Goal: Communication & Community: Answer question/provide support

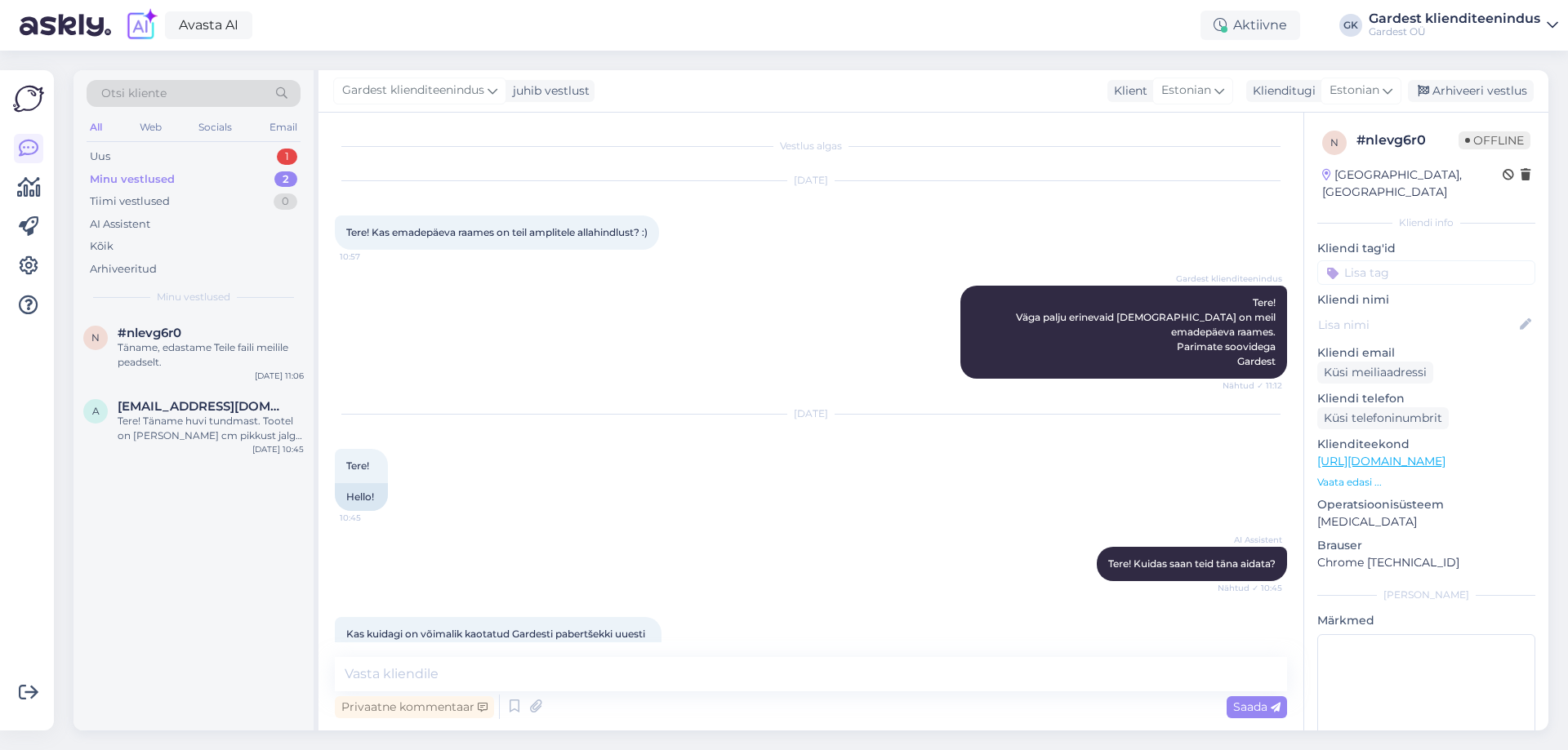
scroll to position [1955, 0]
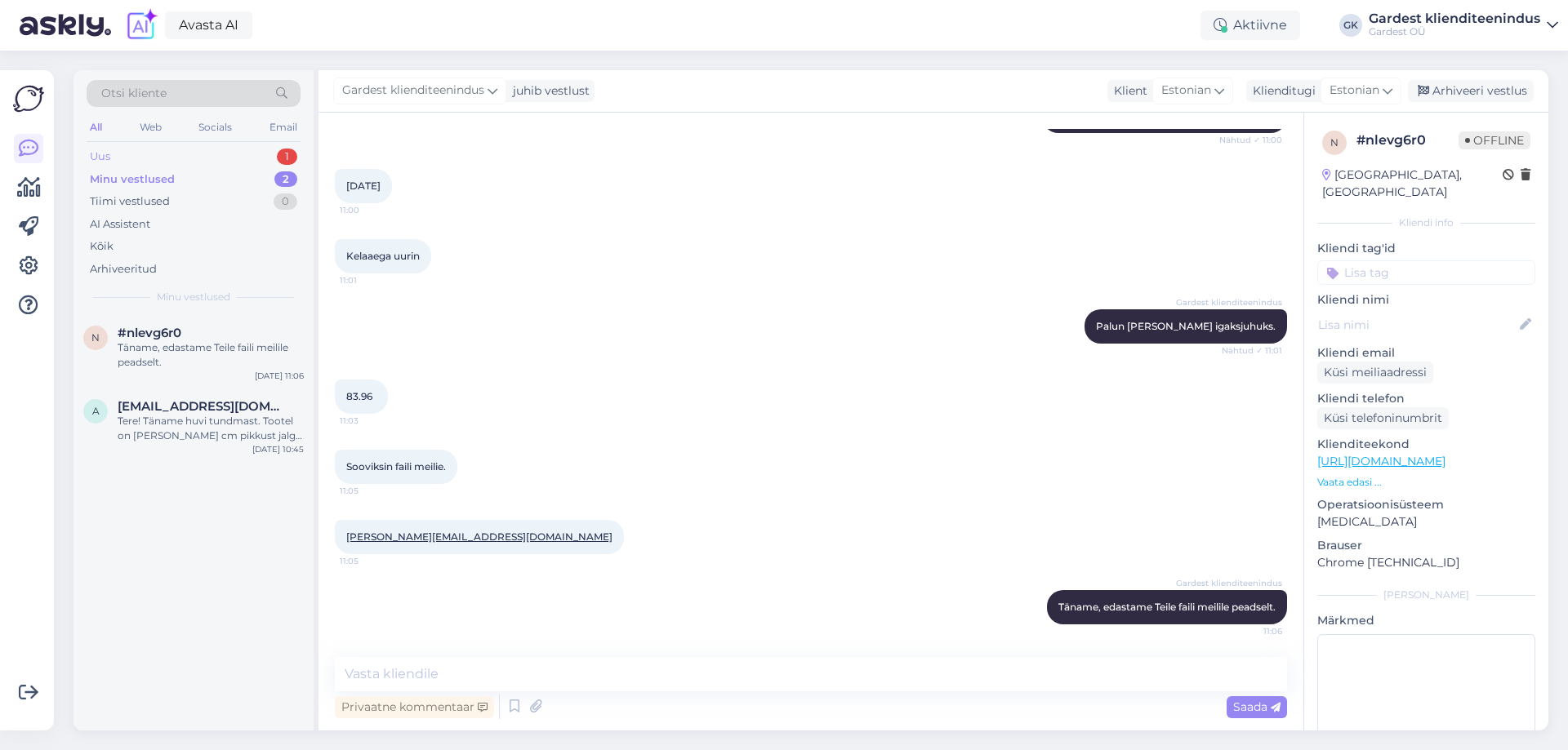
click at [114, 153] on div "Uus 1" at bounding box center [193, 156] width 214 height 23
click at [189, 352] on div "Tere! Sellele küsimusele vastamiseks pean konsulteerima kolleegiga. Palun oodak…" at bounding box center [211, 355] width 186 height 30
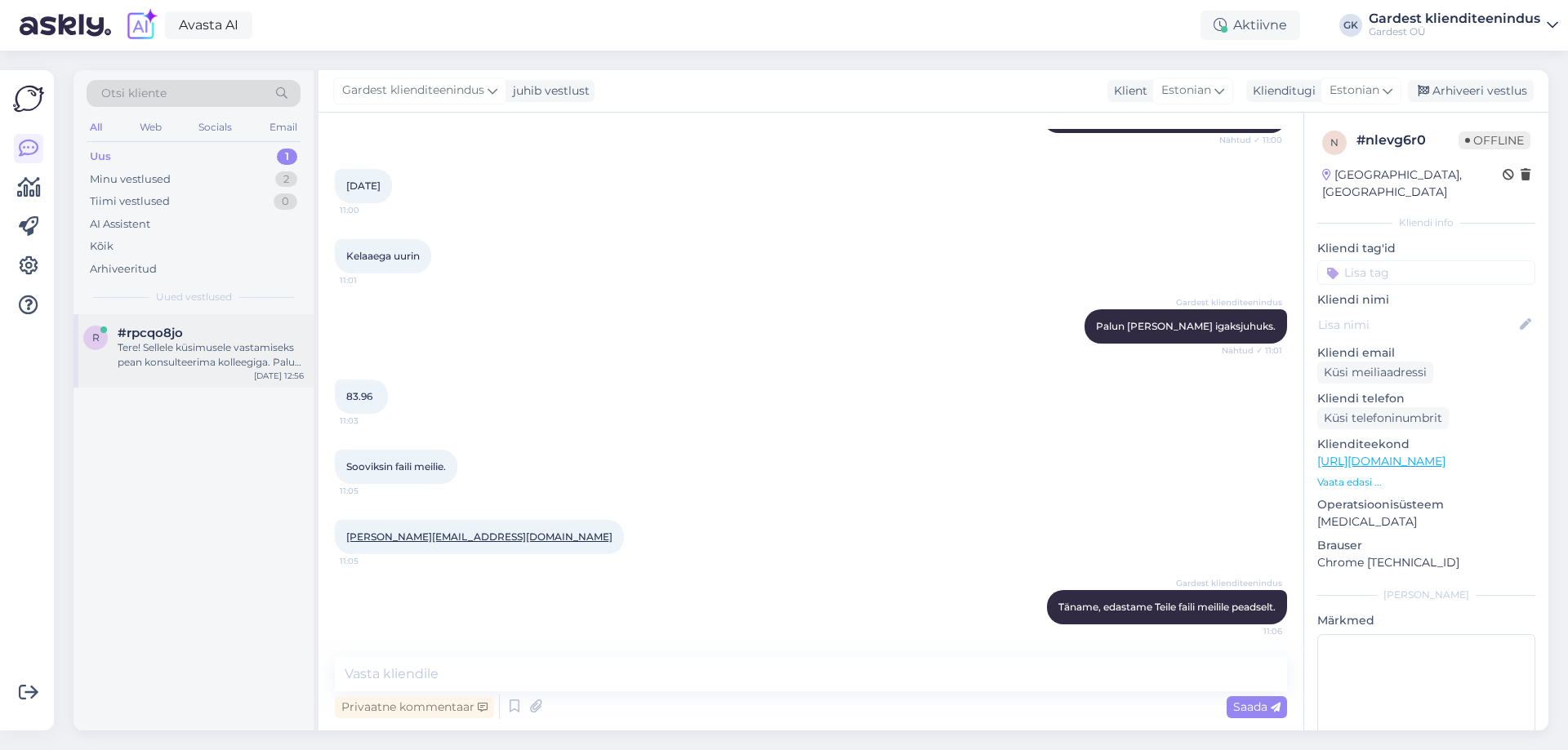
scroll to position [0, 0]
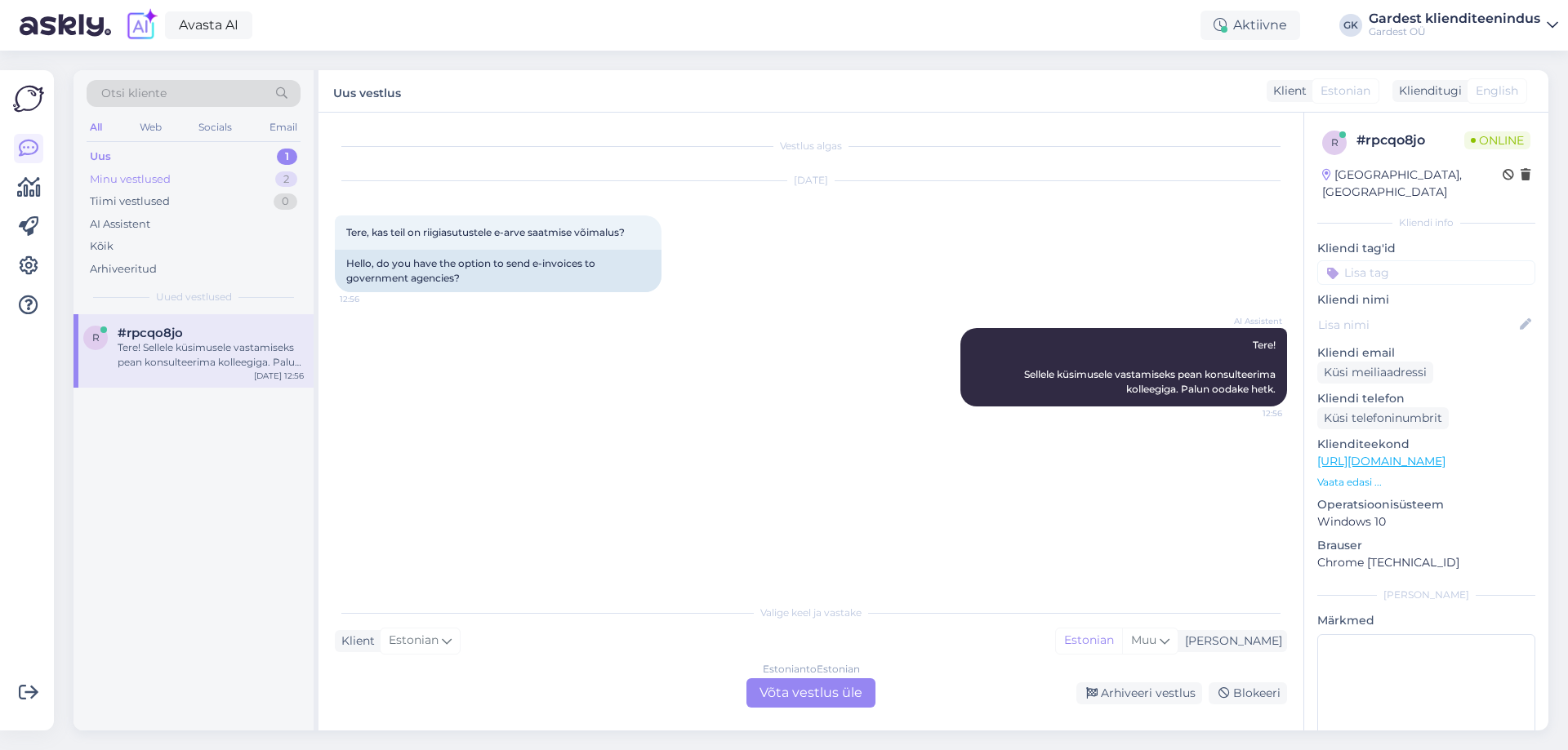
click at [212, 185] on div "Minu vestlused 2" at bounding box center [193, 179] width 214 height 23
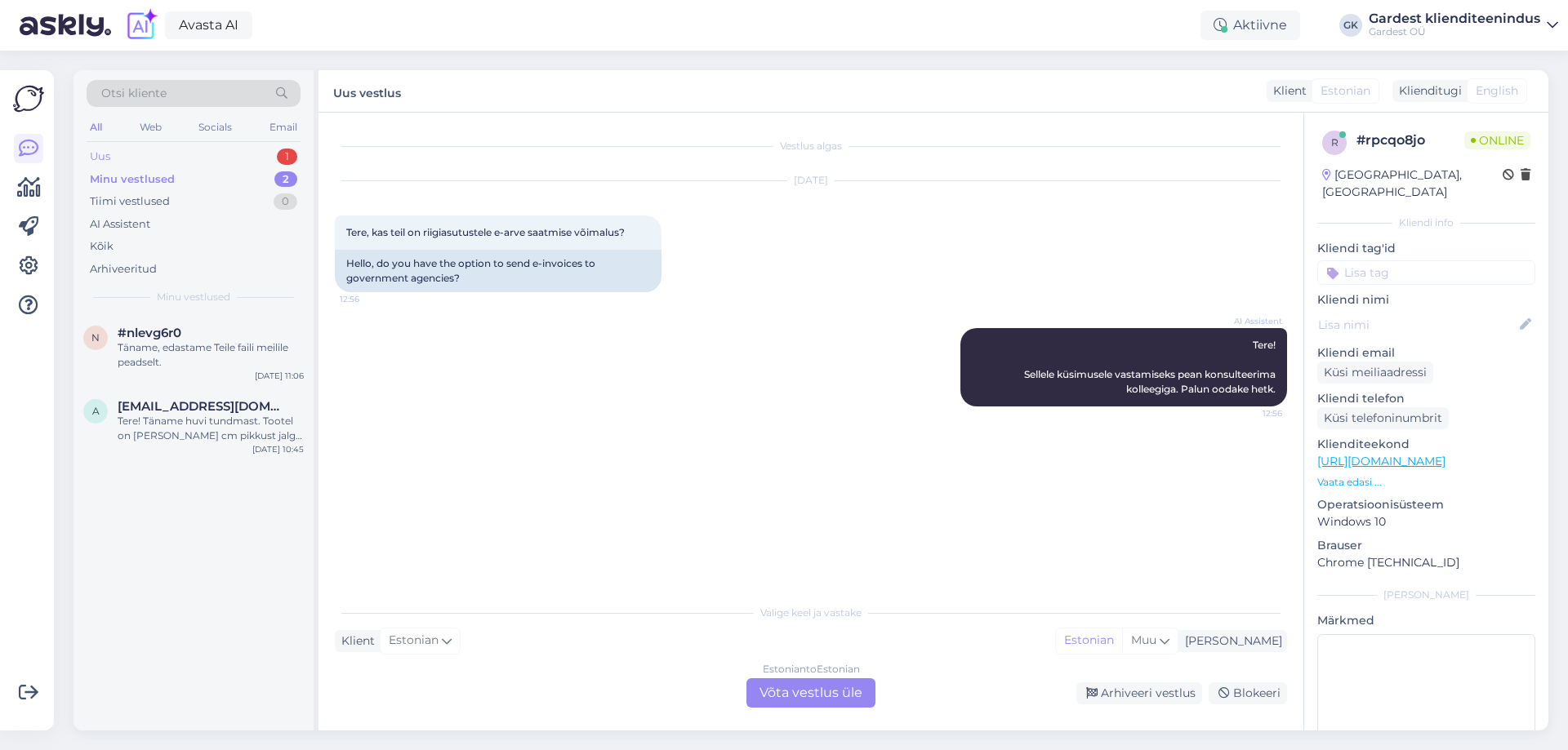
click at [136, 160] on div "Uus 1" at bounding box center [193, 156] width 214 height 23
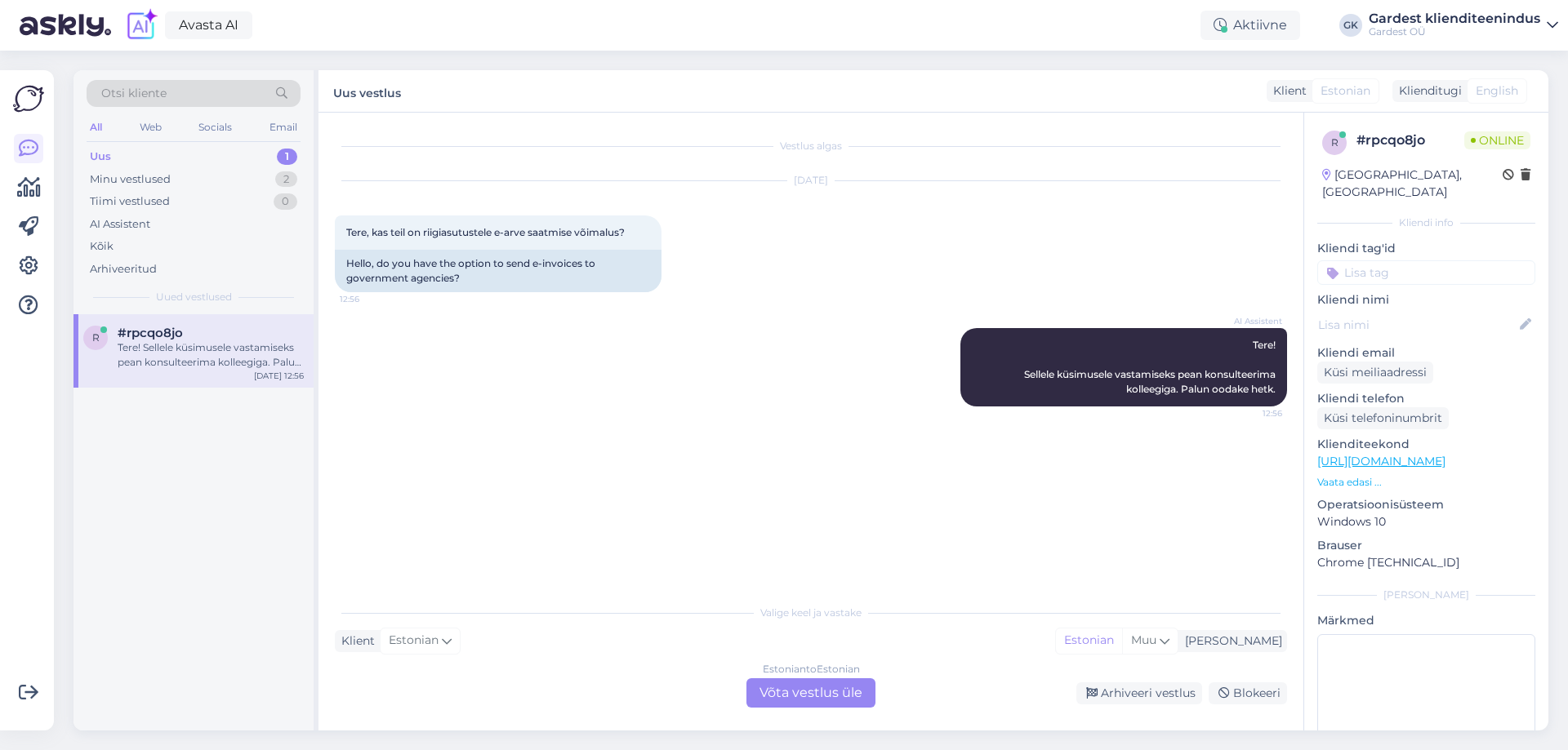
click at [530, 379] on div "AI Assistent Tere! Sellele küsimusele vastamiseks pean konsulteerima kolleegiga…" at bounding box center [810, 367] width 952 height 114
click at [796, 684] on div "Estonian to Estonian Võta vestlus üle" at bounding box center [811, 693] width 129 height 30
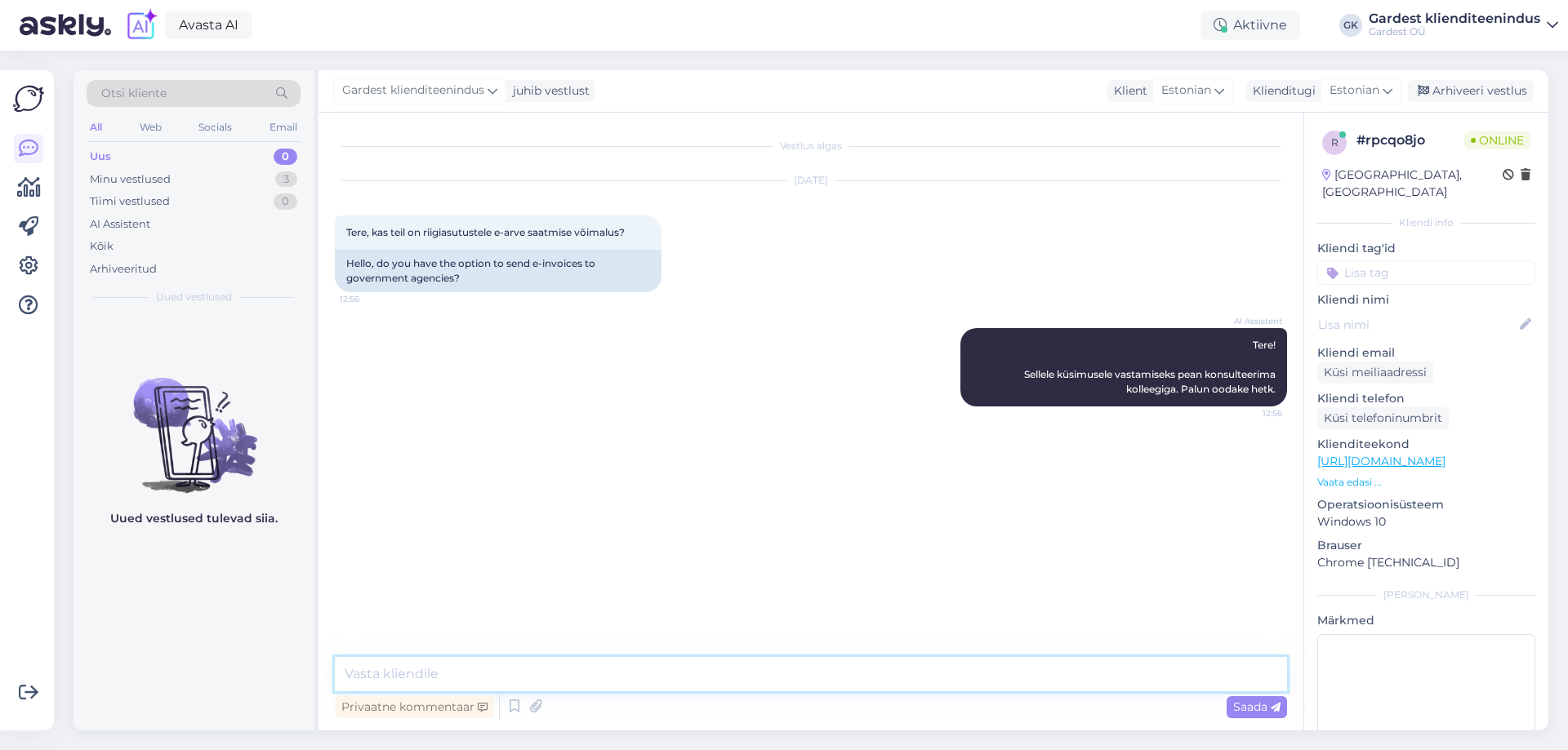
click at [523, 663] on textarea at bounding box center [810, 674] width 952 height 34
type textarea "Tere! Saame koostada riigiasutustele arveid ka, aga selleks palume ostusoov esi…"
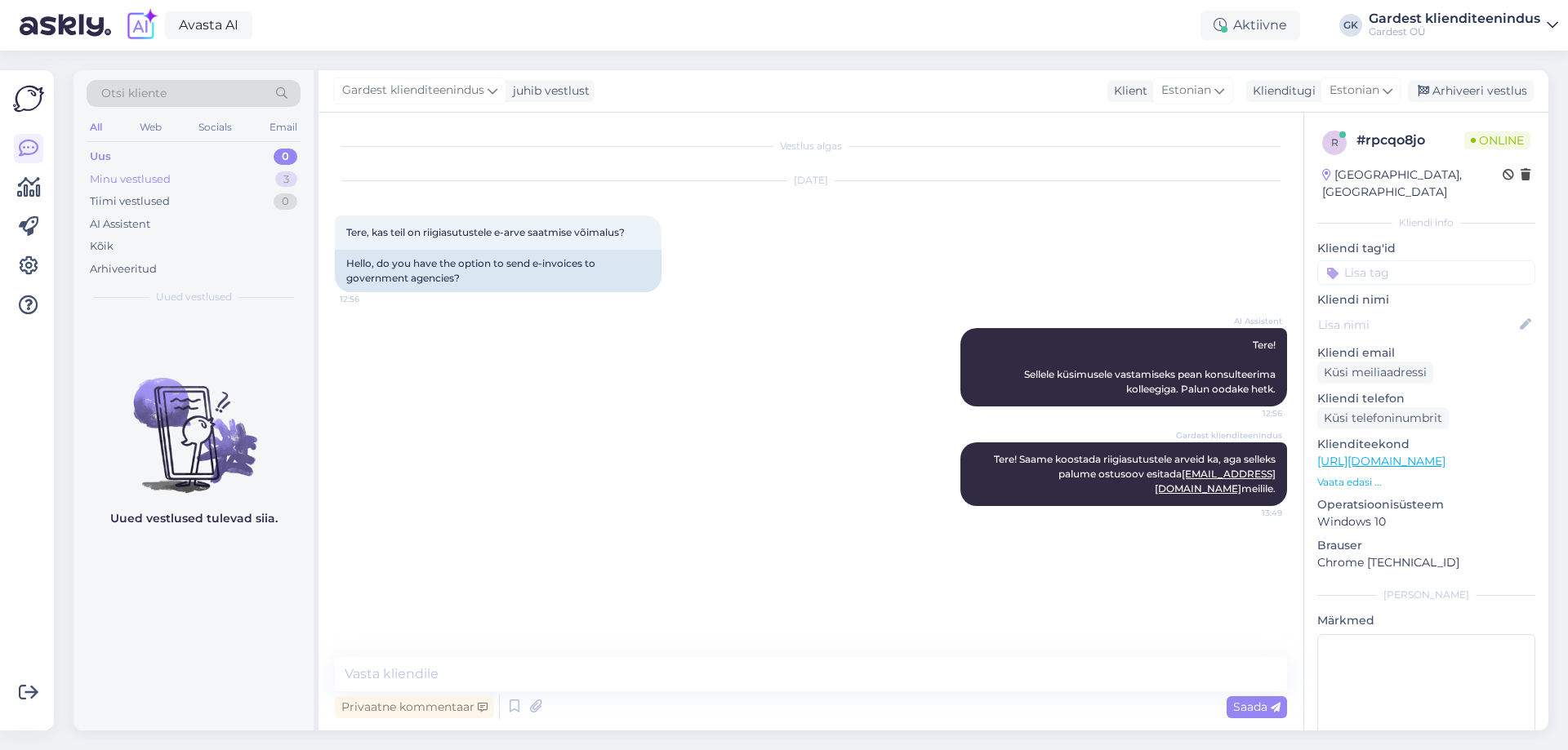
click at [171, 188] on div "Minu vestlused 3" at bounding box center [193, 179] width 214 height 23
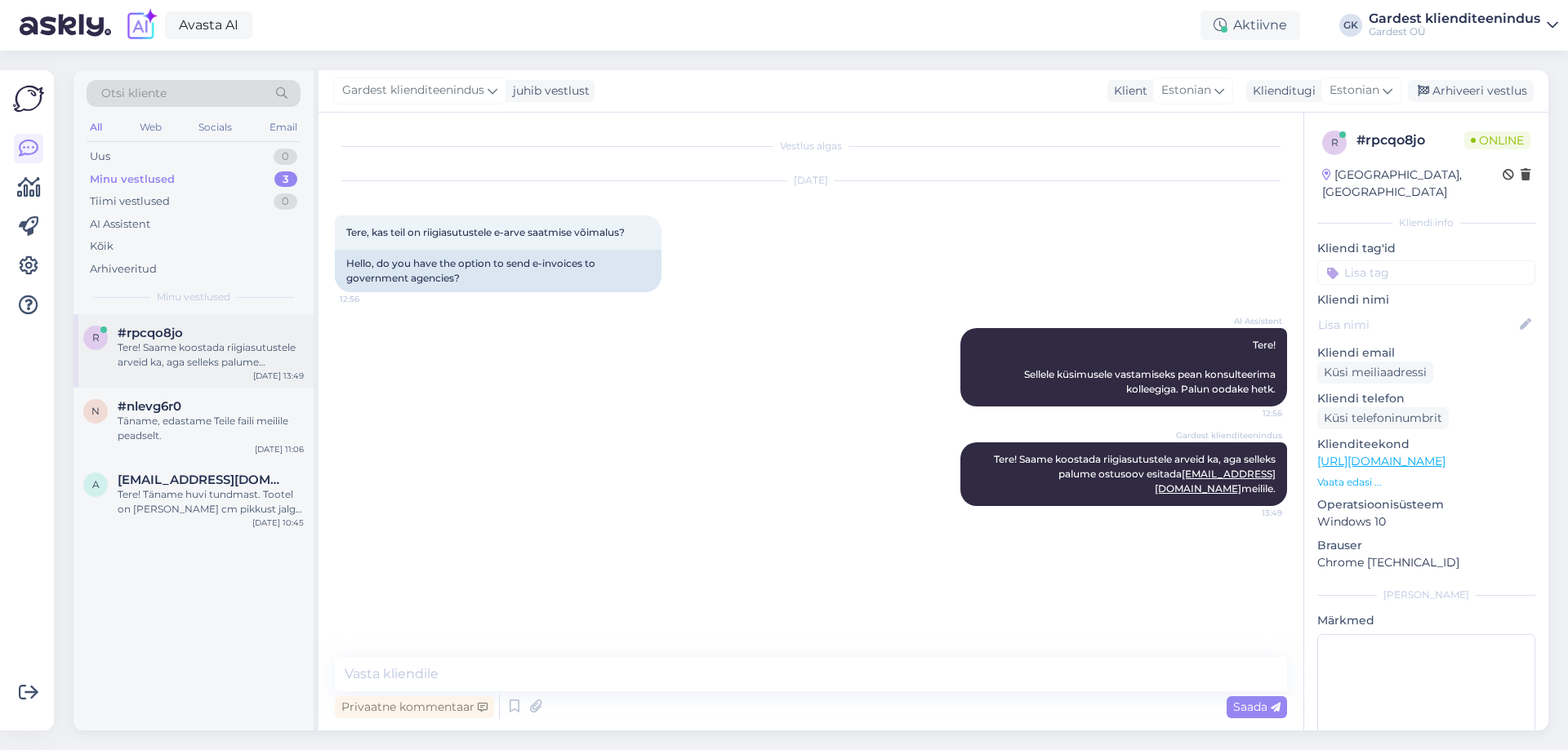
click at [172, 352] on div "Tere! Saame koostada riigiasutustele arveid ka, aga selleks palume ostusoov esi…" at bounding box center [211, 355] width 186 height 30
click at [166, 441] on div "Täname, edastame Teile faili meilile peadselt." at bounding box center [211, 428] width 186 height 30
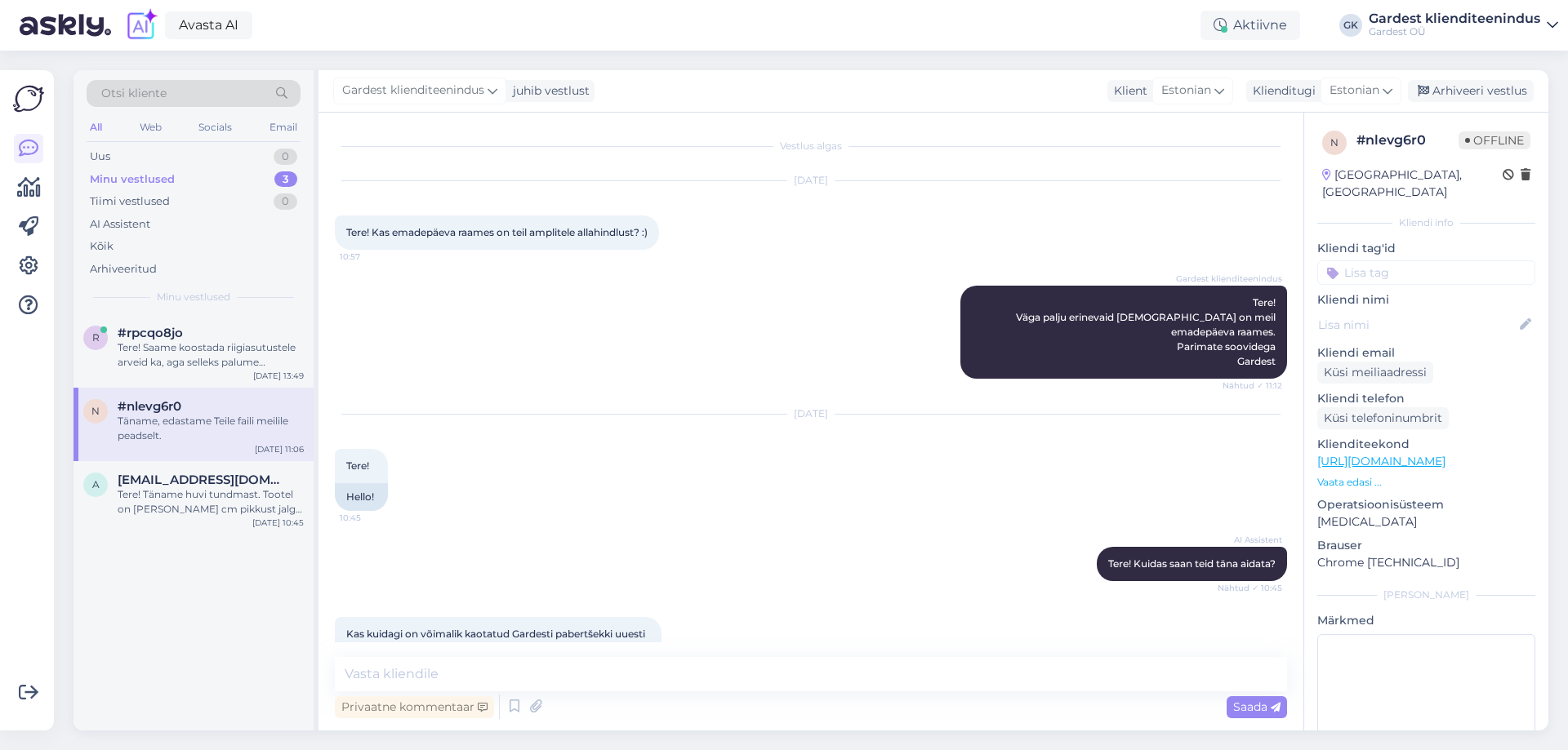
scroll to position [1955, 0]
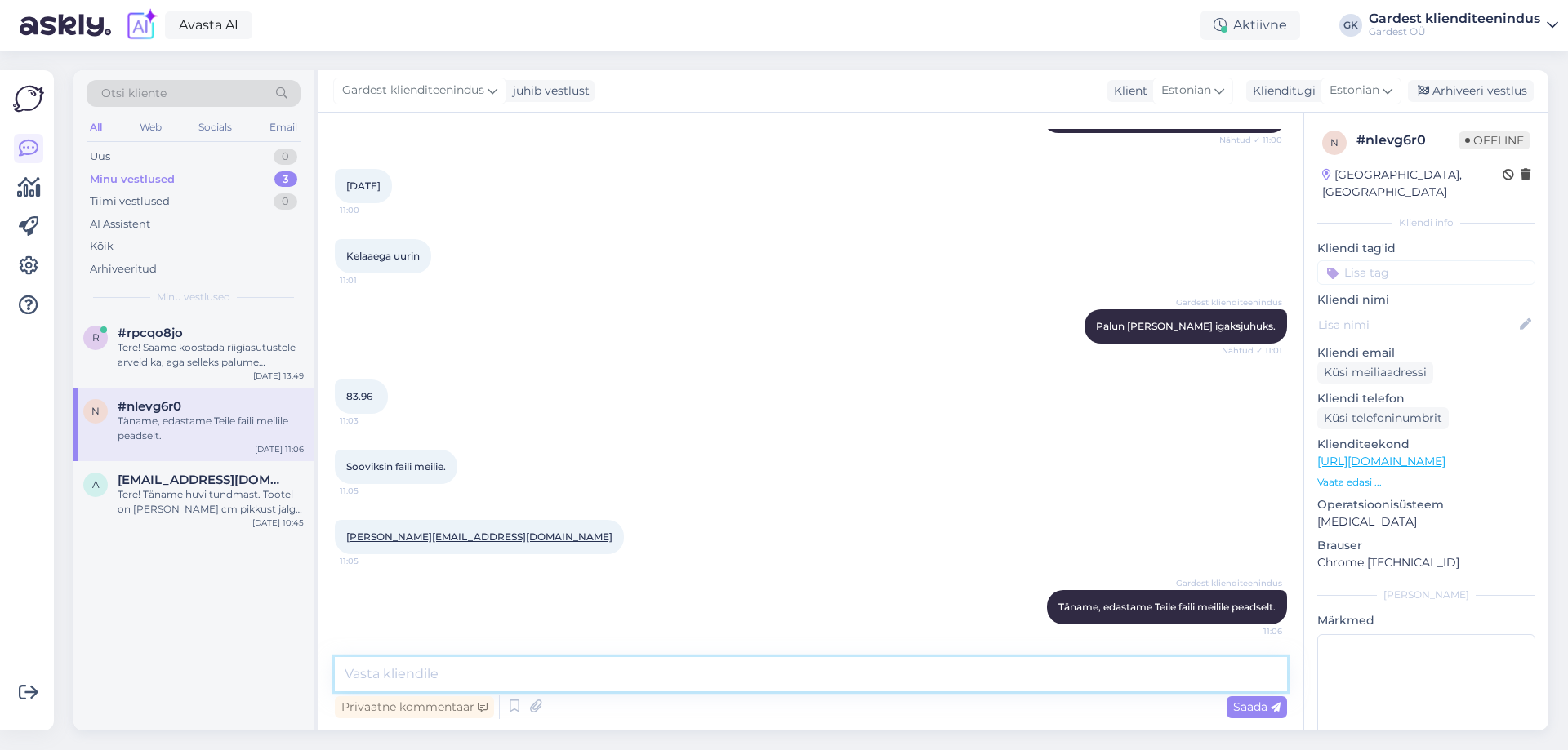
click at [538, 686] on textarea at bounding box center [810, 674] width 952 height 34
type textarea "K"
type textarea "Edastasime Teile faili meilile, vaadake igaksjuhuks ka rämposposti."
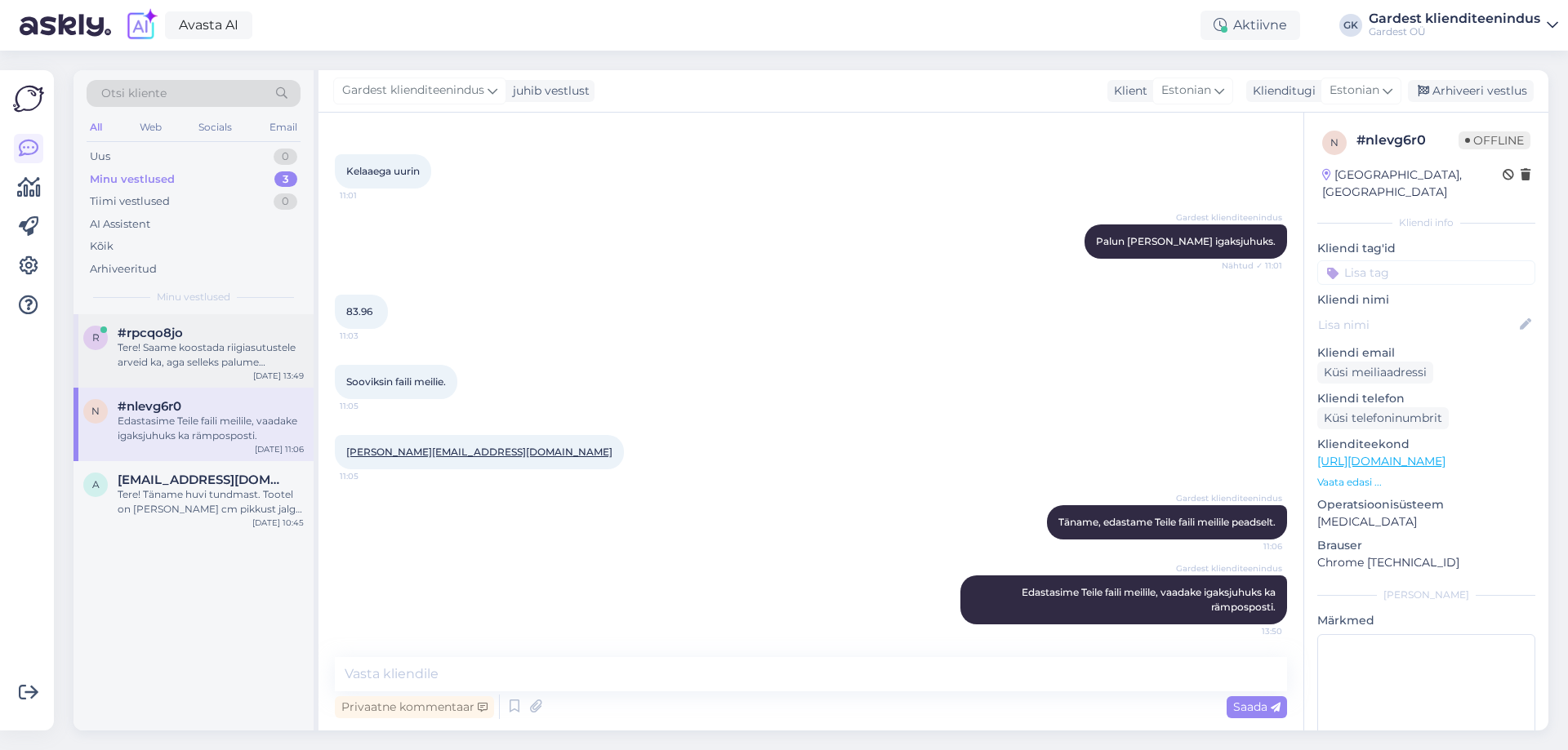
click at [160, 342] on div "Tere! Saame koostada riigiasutustele arveid ka, aga selleks palume ostusoov esi…" at bounding box center [211, 355] width 186 height 30
